Goal: Check status: Check status

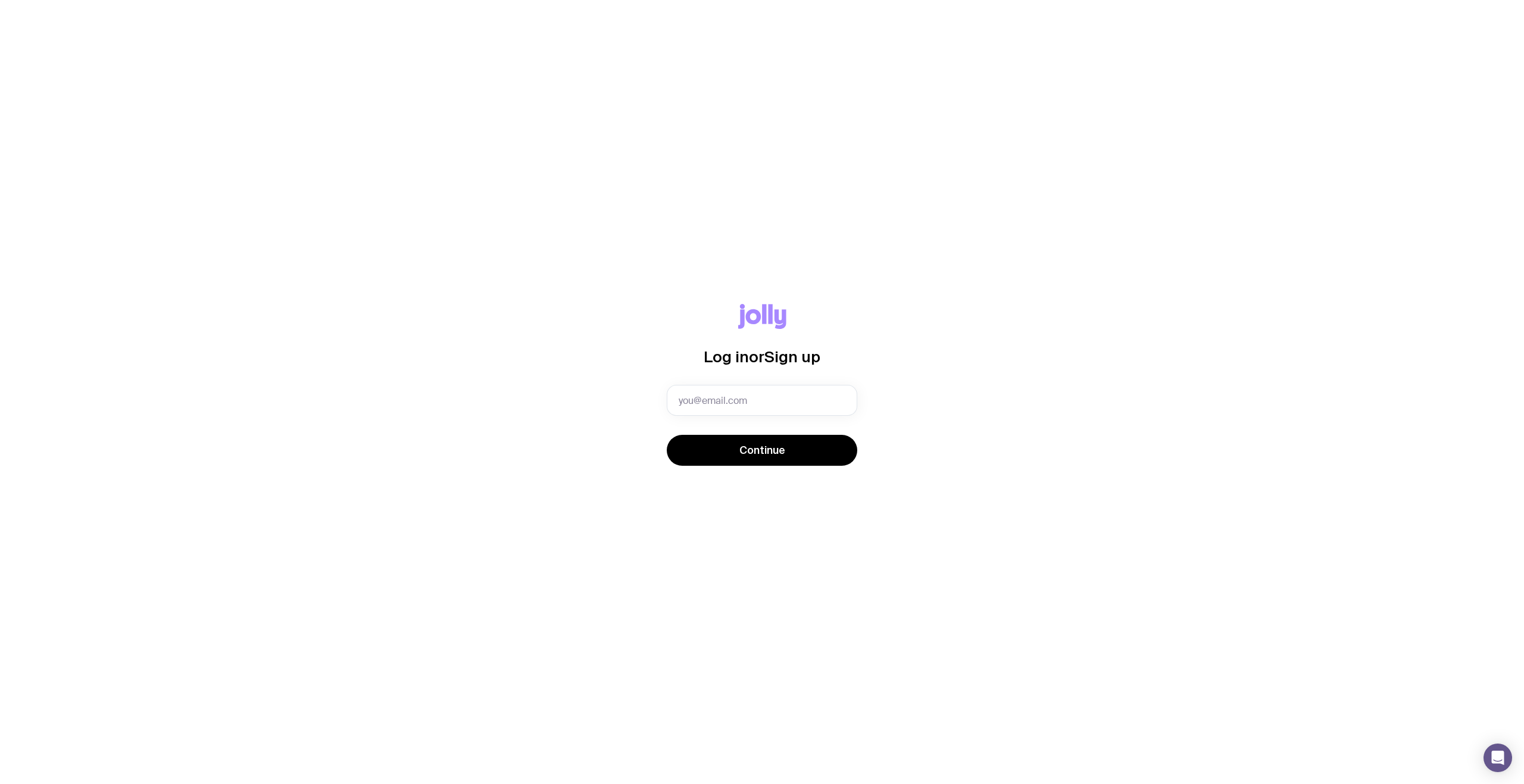
type input "[PERSON_NAME][EMAIL_ADDRESS][DOMAIN_NAME]"
click at [763, 455] on span "Continue" at bounding box center [762, 451] width 46 height 14
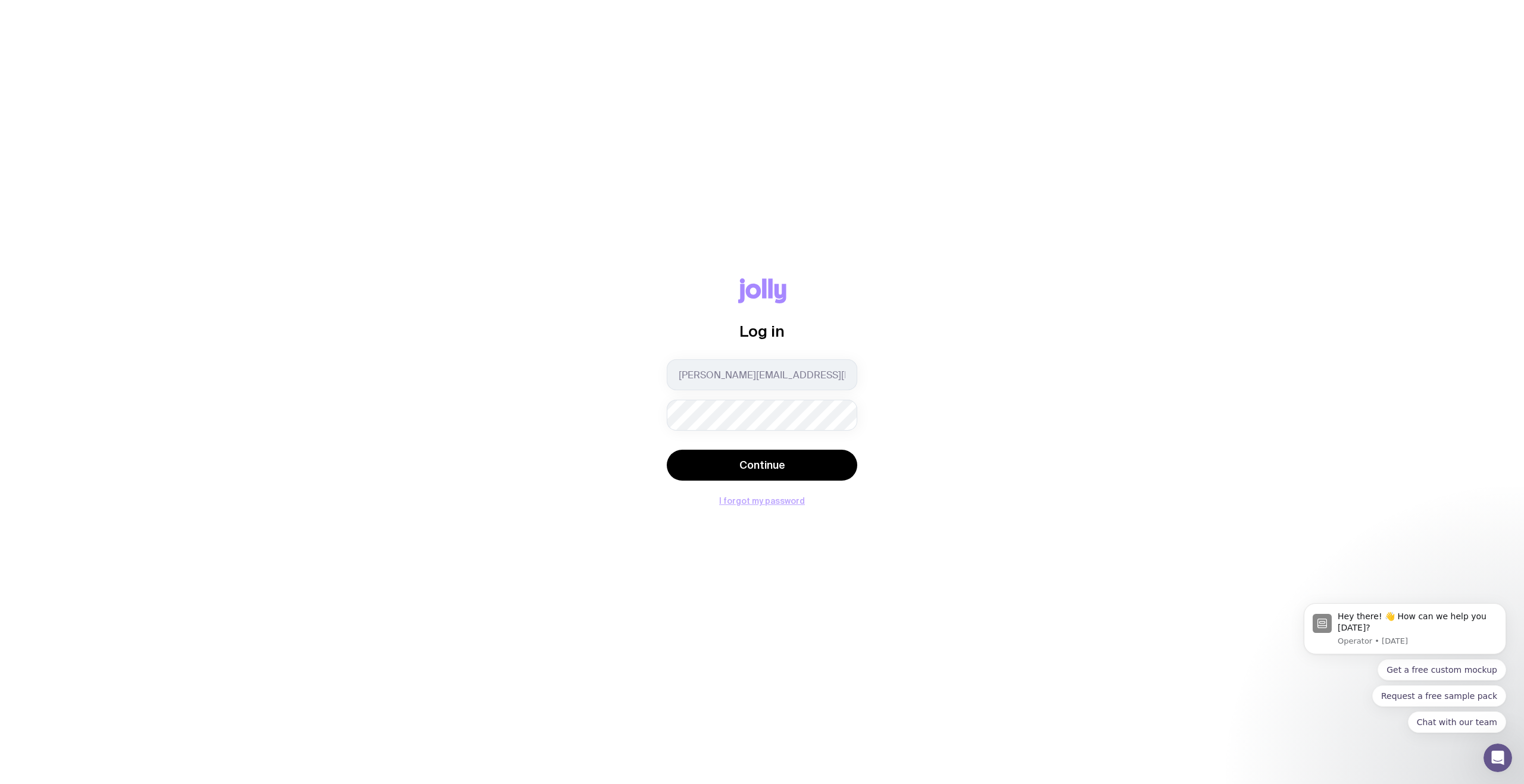
click at [749, 502] on button "I forgot my password" at bounding box center [761, 502] width 86 height 10
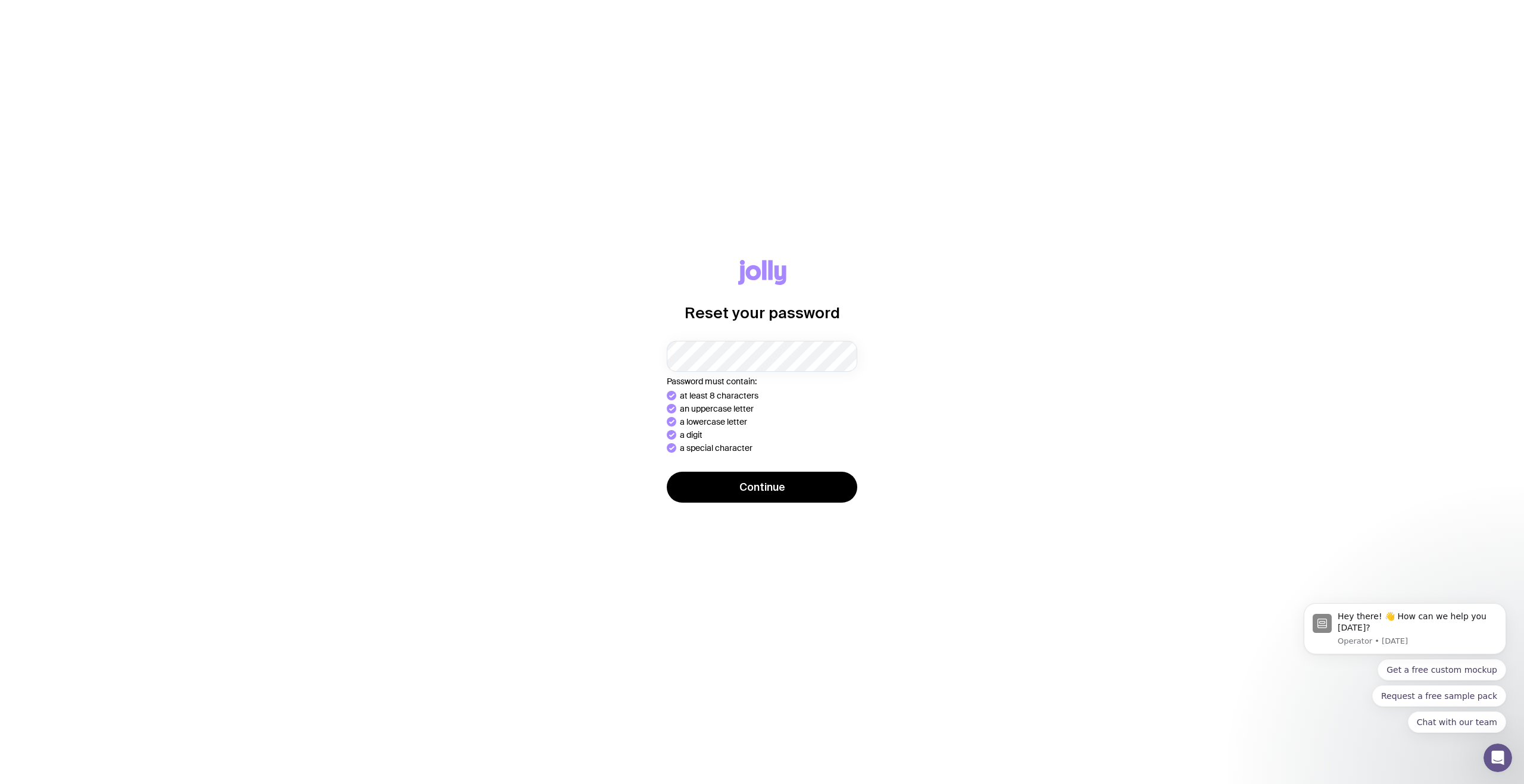
click at [667, 472] on button "Continue" at bounding box center [762, 487] width 190 height 31
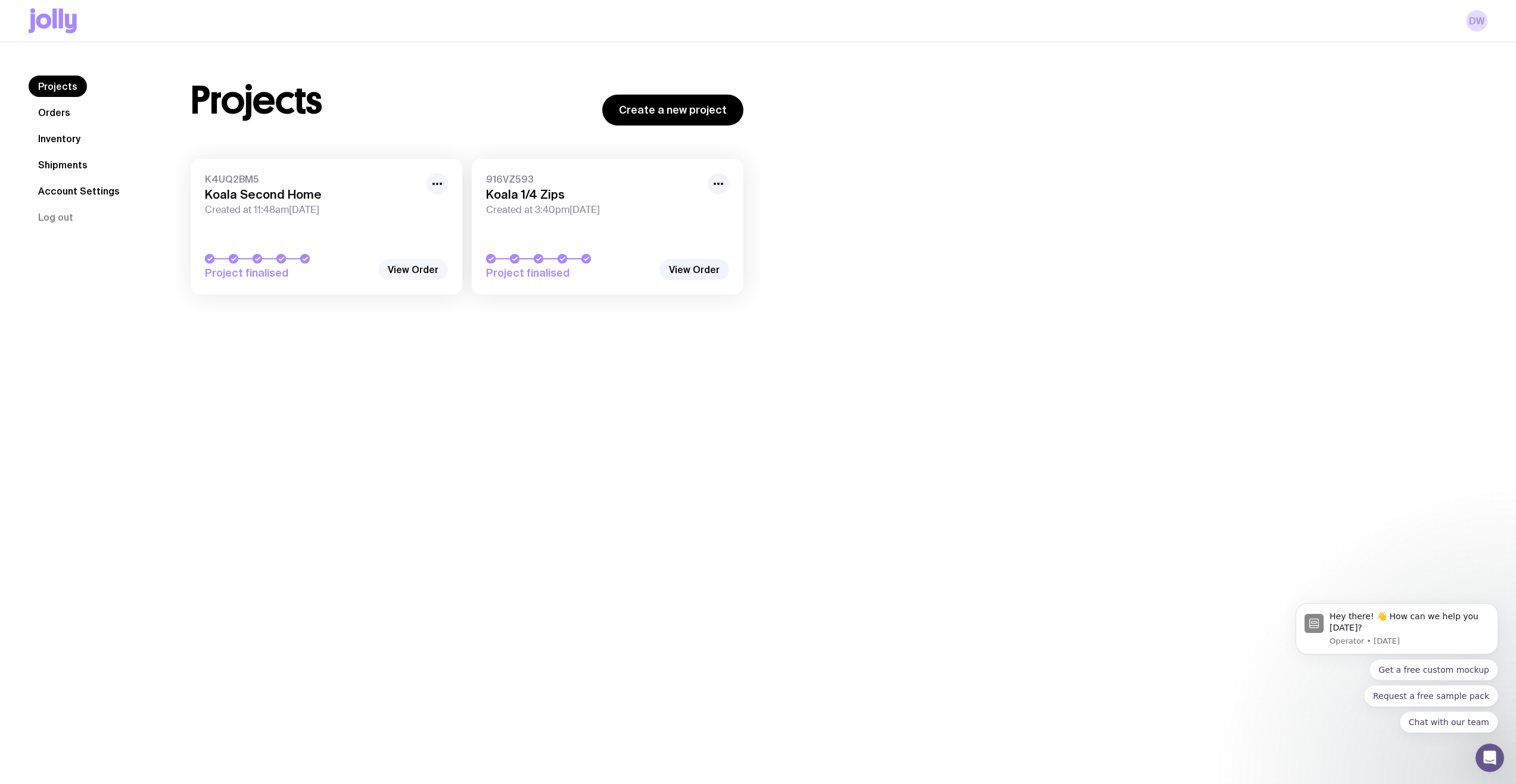
click at [410, 267] on link "View Order" at bounding box center [412, 269] width 69 height 21
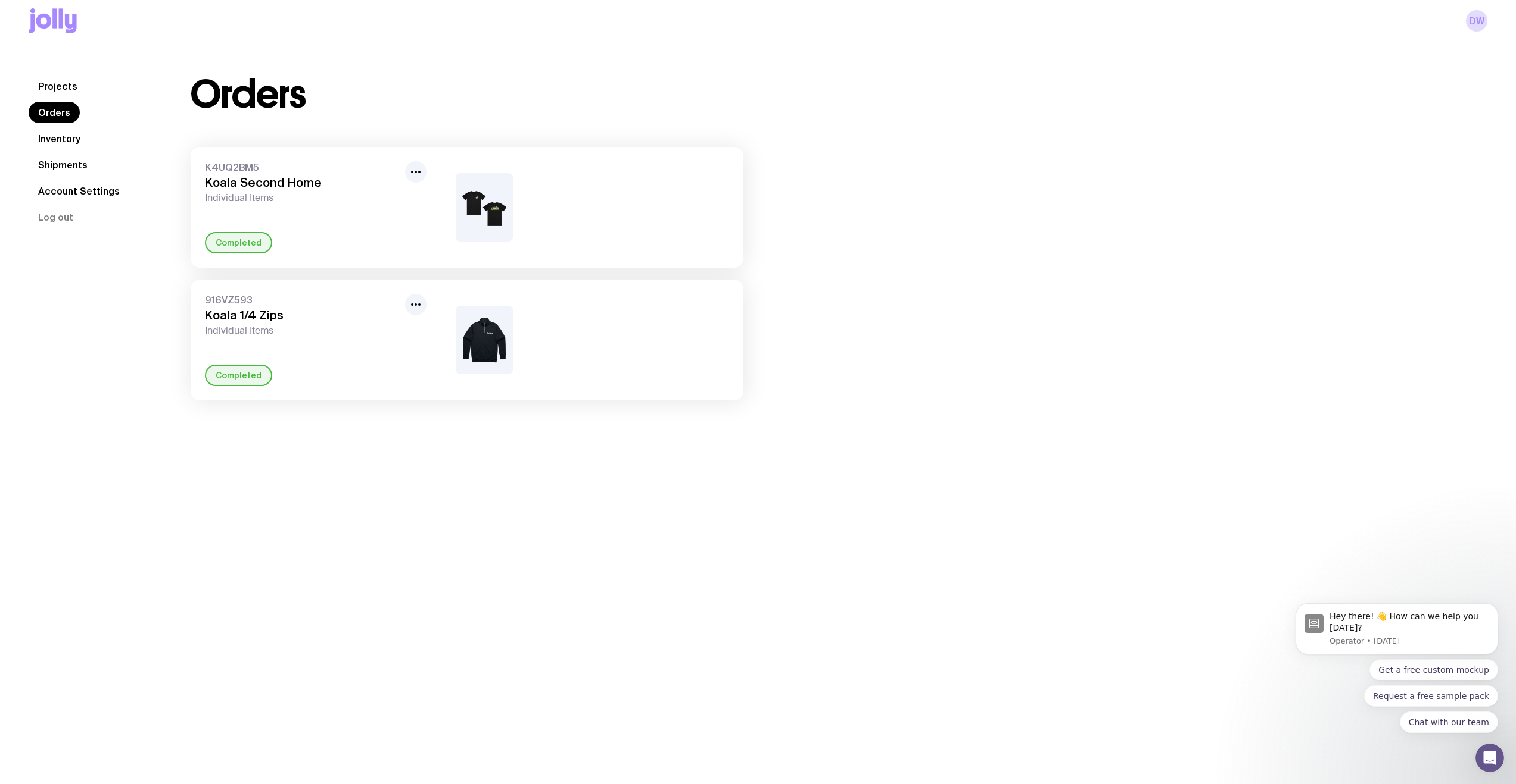
click at [250, 186] on h3 "Koala Second Home" at bounding box center [302, 183] width 195 height 14
click at [248, 161] on span "K4UQ2BM5" at bounding box center [302, 167] width 195 height 12
click at [80, 161] on link "Shipments" at bounding box center [62, 164] width 68 height 21
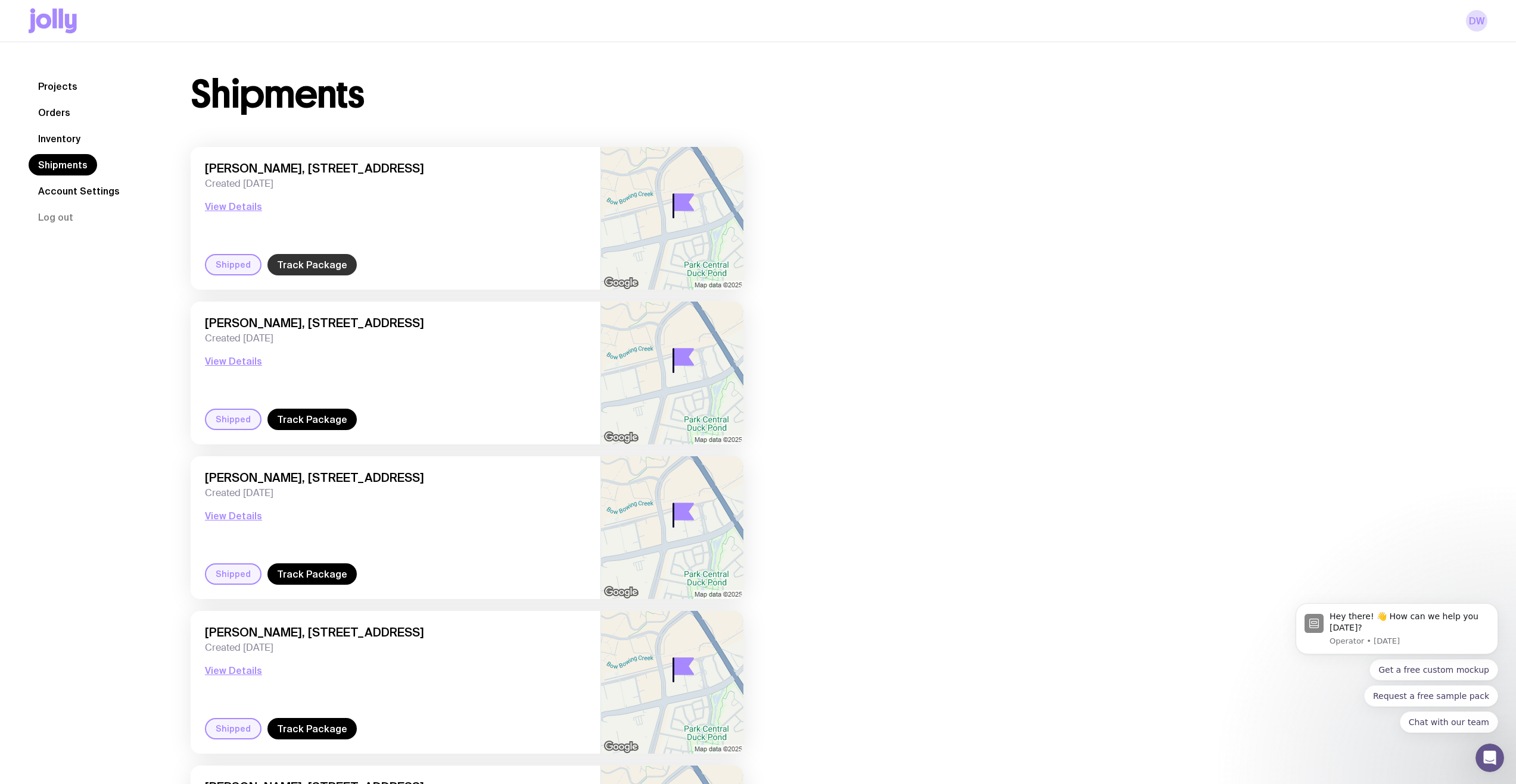
click at [306, 265] on link "Track Package" at bounding box center [311, 265] width 89 height 21
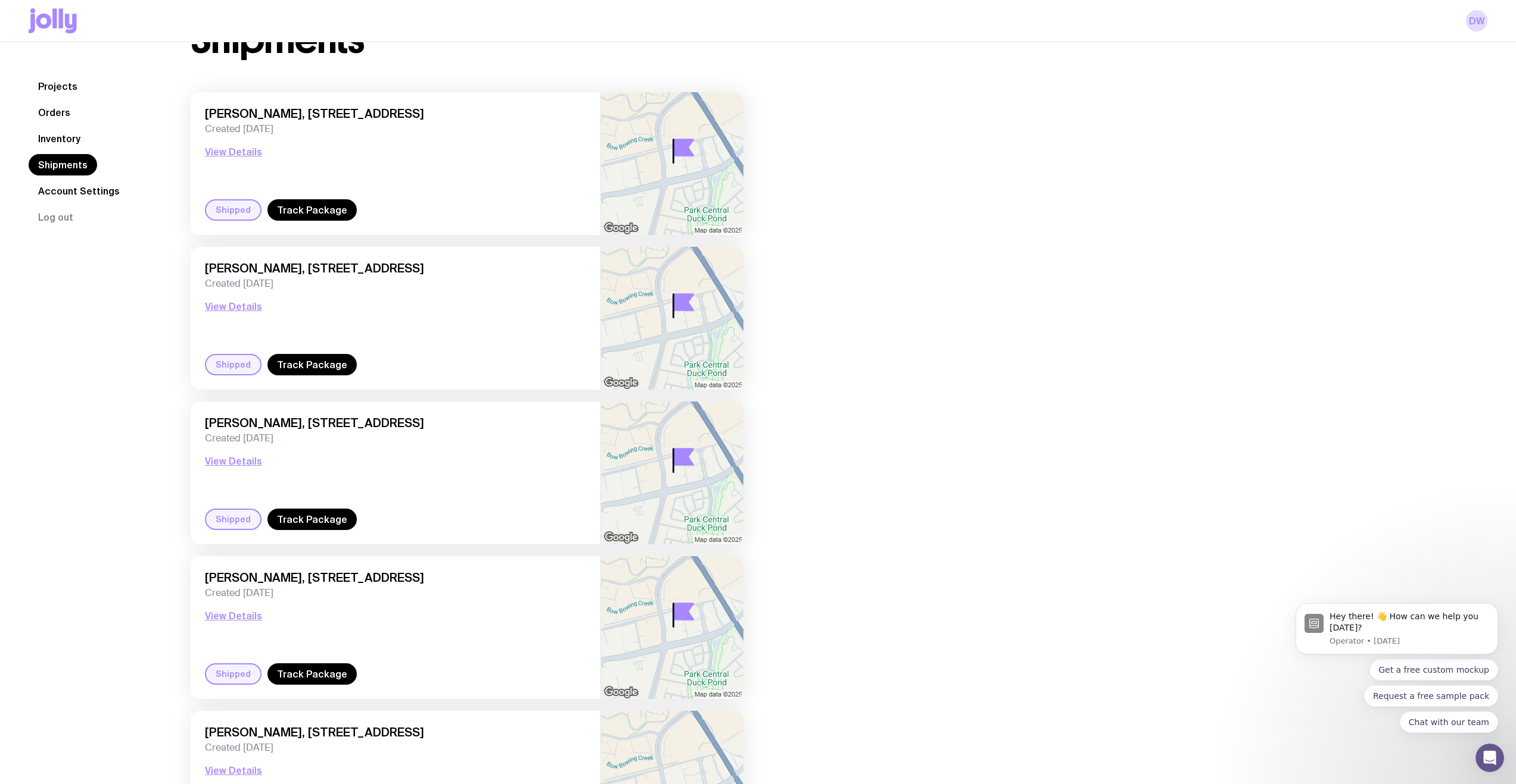
scroll to position [54, 0]
click at [62, 109] on link "Orders" at bounding box center [54, 112] width 51 height 21
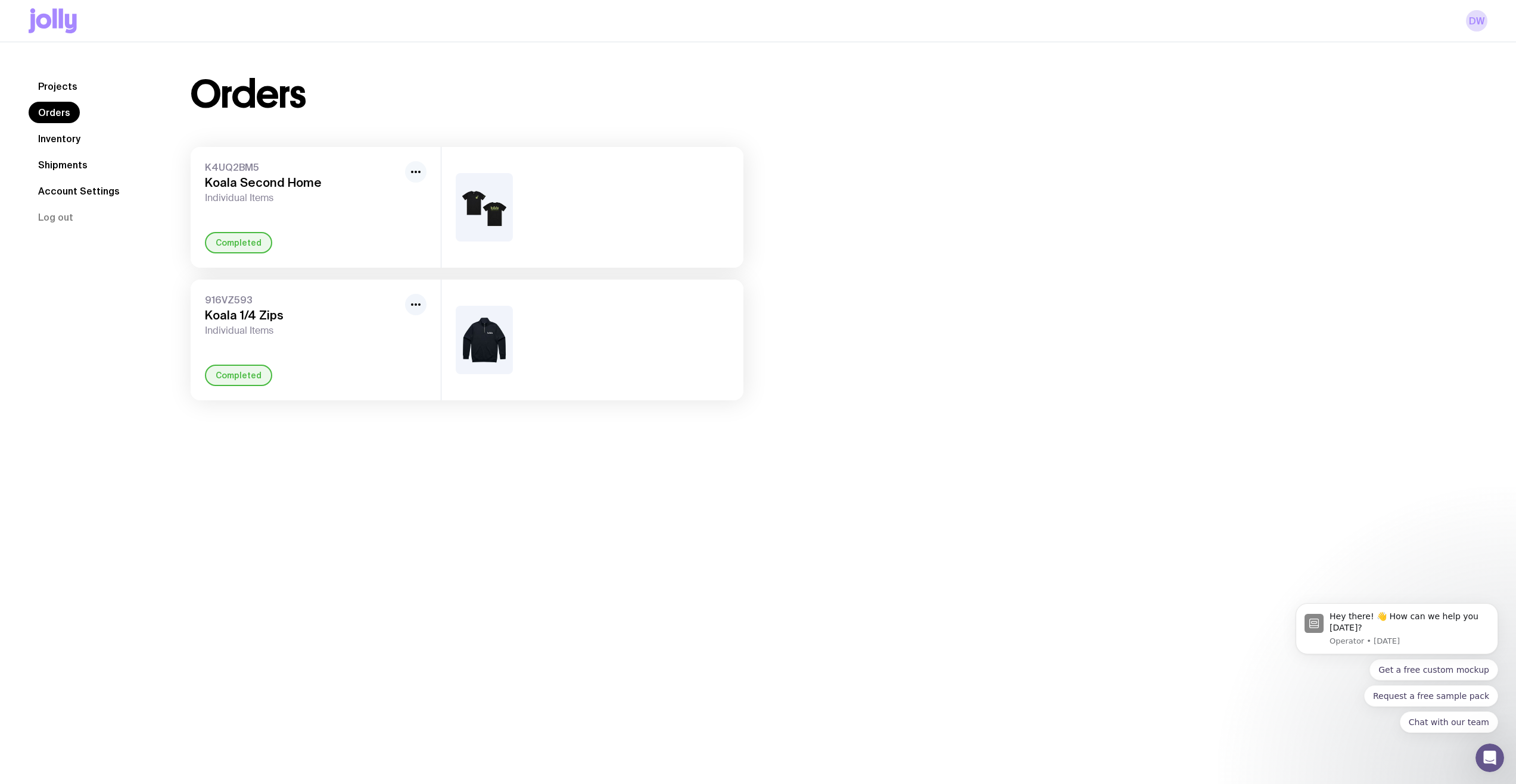
click at [417, 178] on icon "button" at bounding box center [415, 172] width 14 height 14
click at [132, 159] on nav "Projects Orders Inventory Shipments Account Settings Log out" at bounding box center [95, 152] width 134 height 153
click at [68, 79] on link "Projects" at bounding box center [58, 86] width 59 height 21
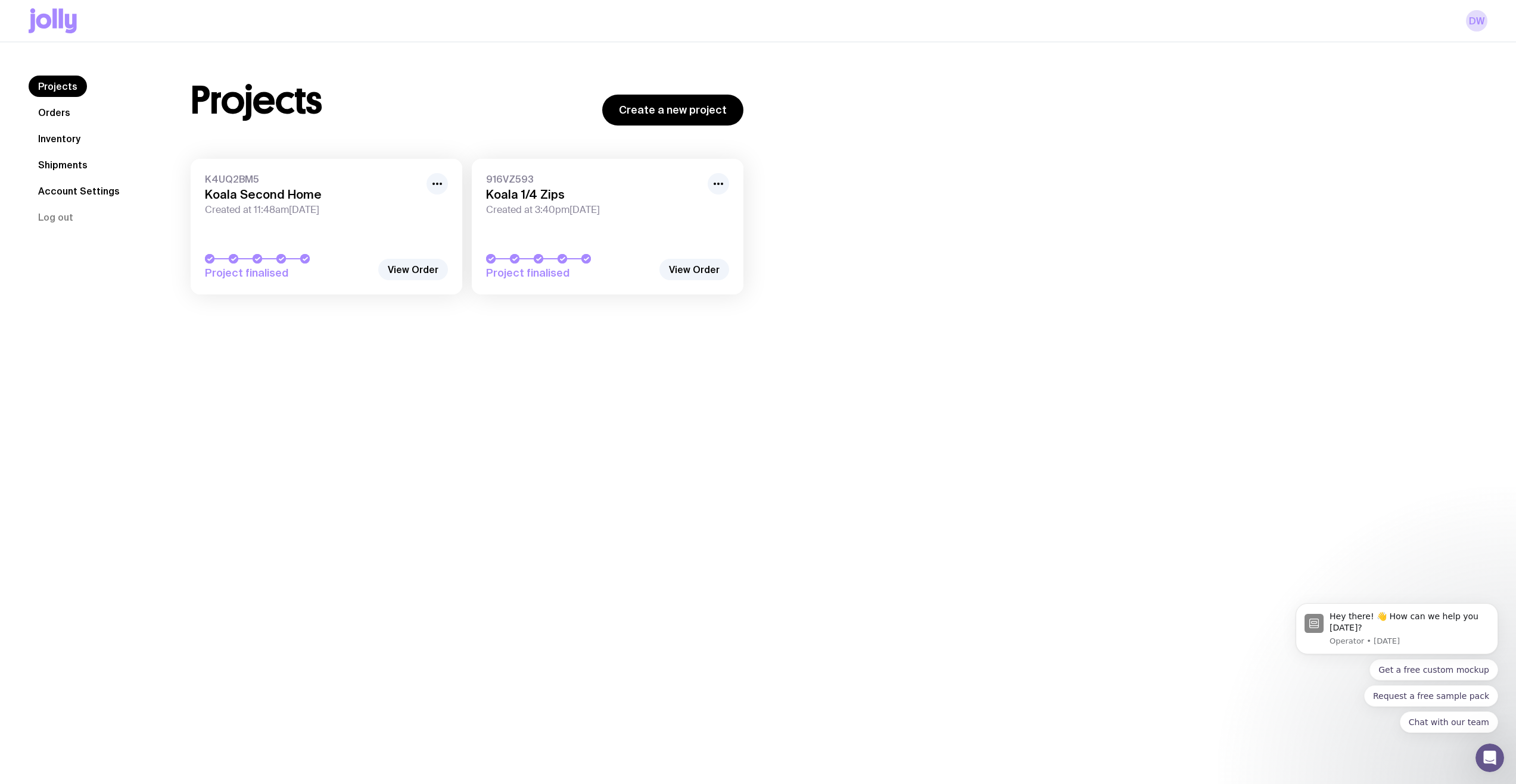
click at [261, 203] on div "K4UQ2BM5 Koala Second Home Created at 11:48am[DATE]" at bounding box center [326, 194] width 243 height 43
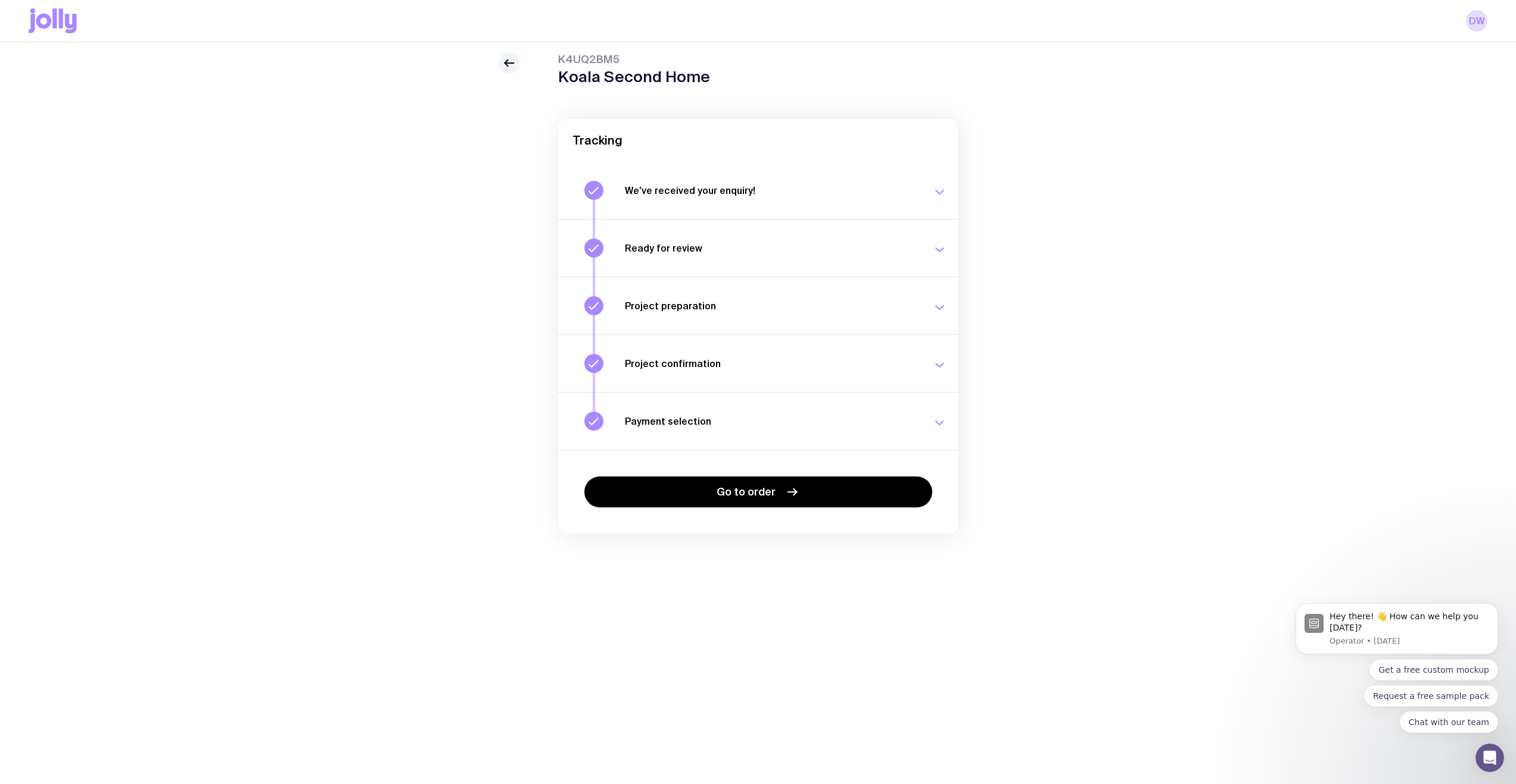
scroll to position [42, 0]
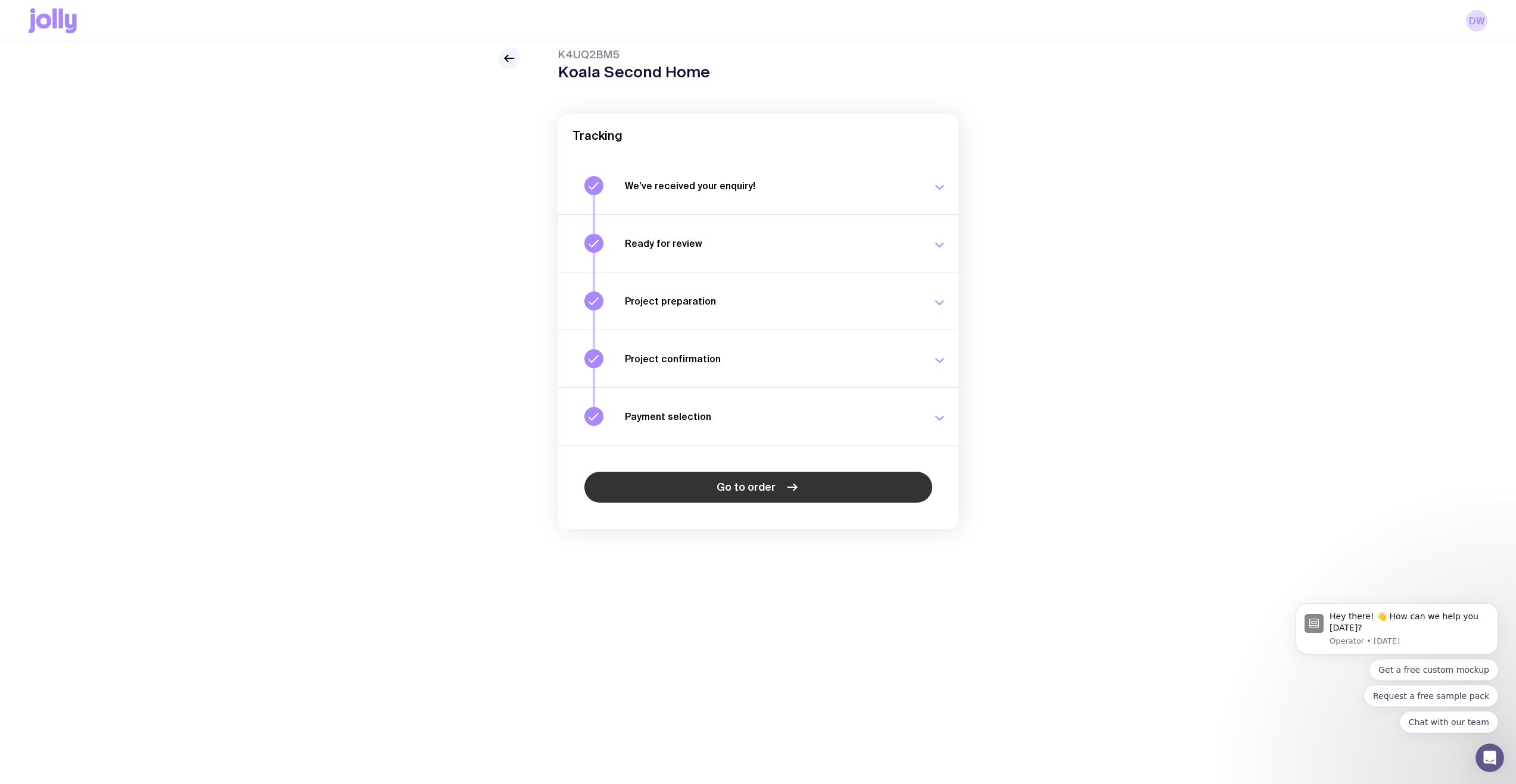
click at [764, 488] on span "Go to order" at bounding box center [745, 487] width 59 height 14
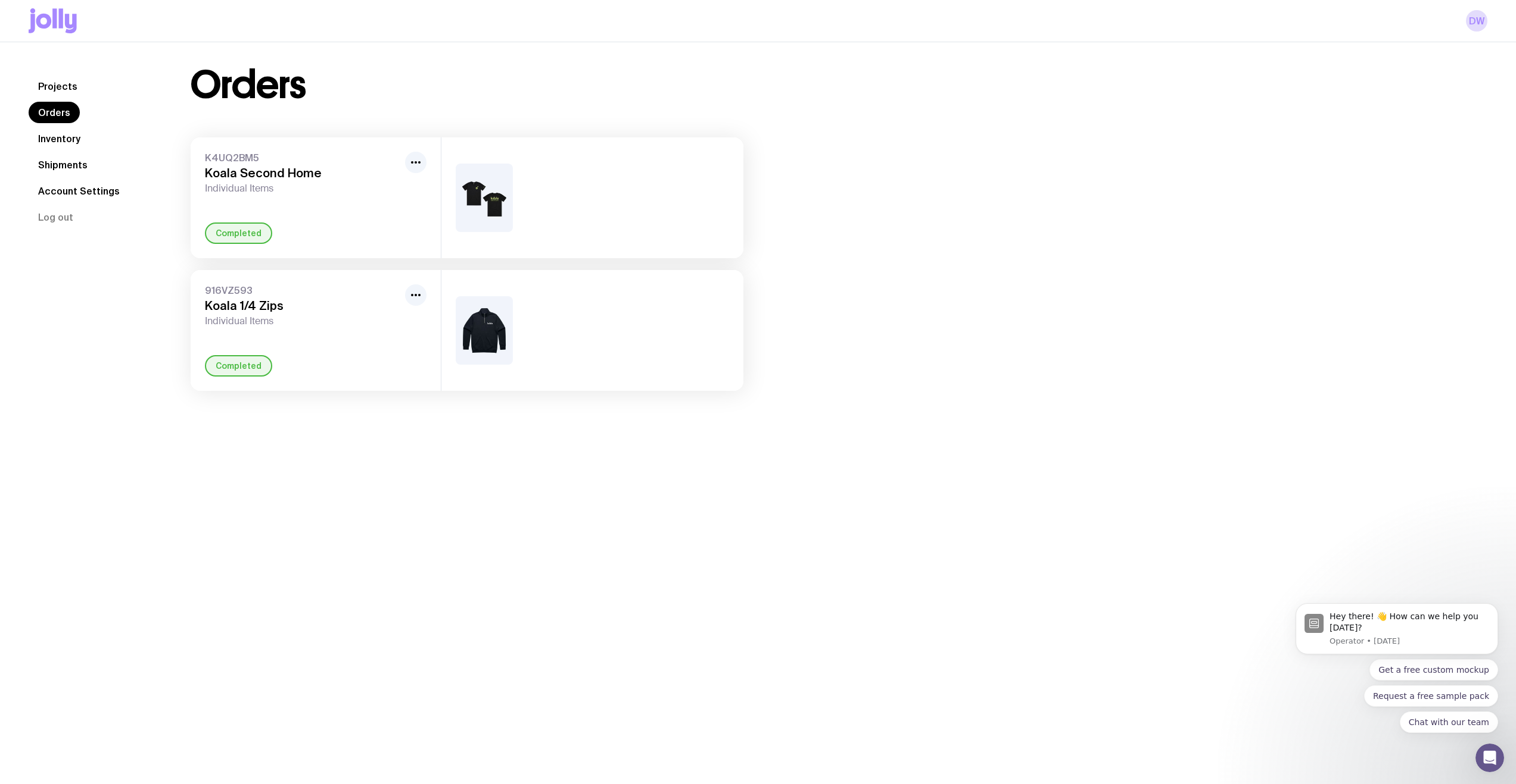
scroll to position [24, 0]
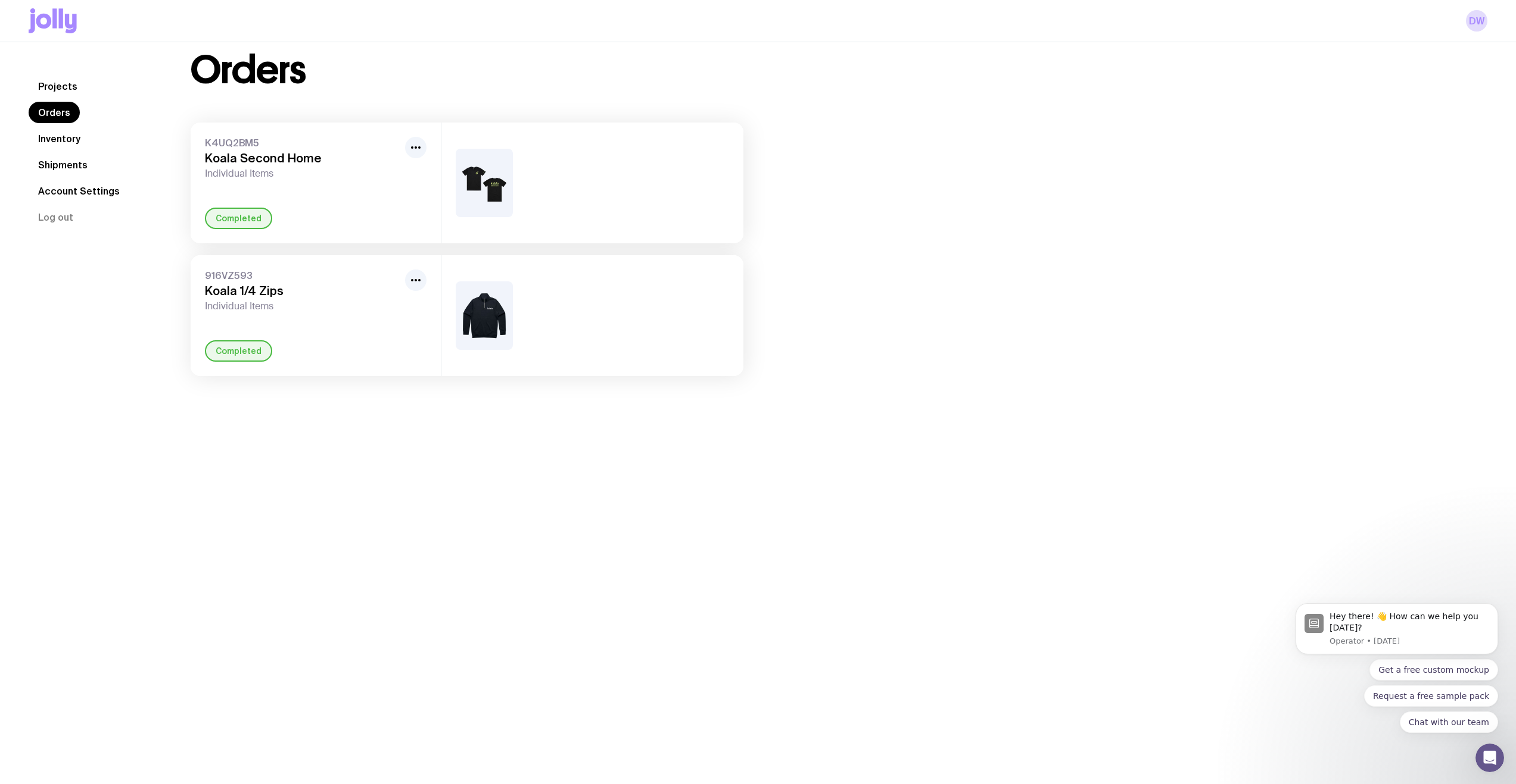
click at [250, 178] on span "Individual Items" at bounding box center [302, 174] width 195 height 12
drag, startPoint x: 267, startPoint y: 163, endPoint x: 265, endPoint y: 148, distance: 15.1
click at [267, 163] on h3 "Koala Second Home" at bounding box center [302, 158] width 195 height 14
click at [264, 148] on div "K4UQ2BM5 Koala Second Home Individual Items" at bounding box center [302, 158] width 195 height 43
click at [264, 148] on span "K4UQ2BM5" at bounding box center [302, 142] width 195 height 12
